Goal: Navigation & Orientation: Find specific page/section

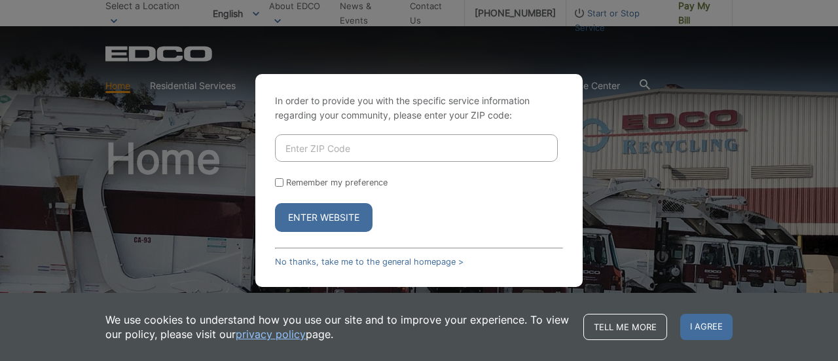
click at [651, 55] on div "In order to provide you with the specific service information regarding your co…" at bounding box center [419, 180] width 838 height 361
click at [292, 266] on link "No thanks, take me to the general homepage >" at bounding box center [369, 261] width 188 height 10
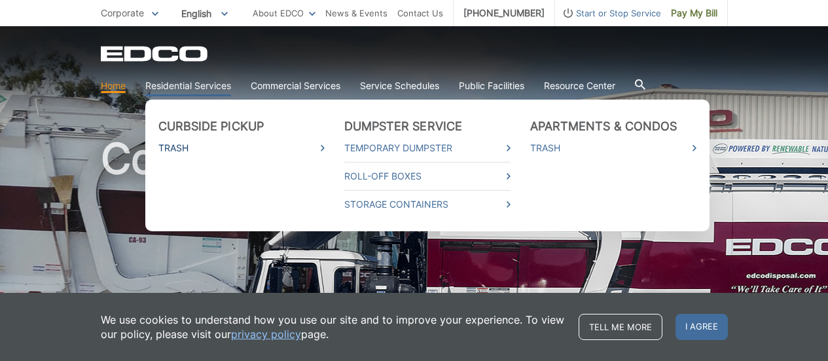
click at [276, 144] on link "Trash" at bounding box center [241, 148] width 166 height 14
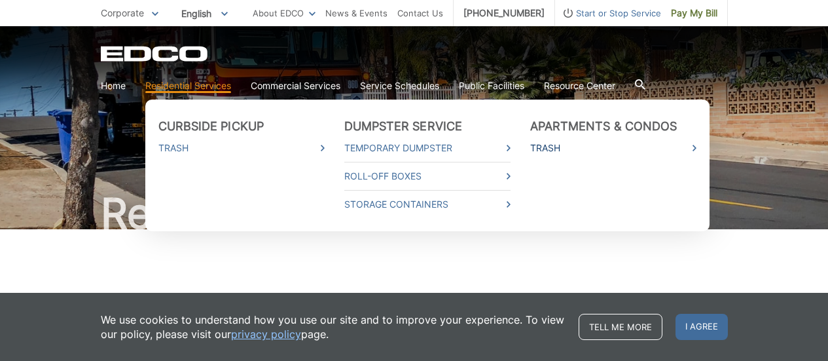
click at [557, 145] on link "Trash" at bounding box center [613, 148] width 166 height 14
